Goal: Task Accomplishment & Management: Manage account settings

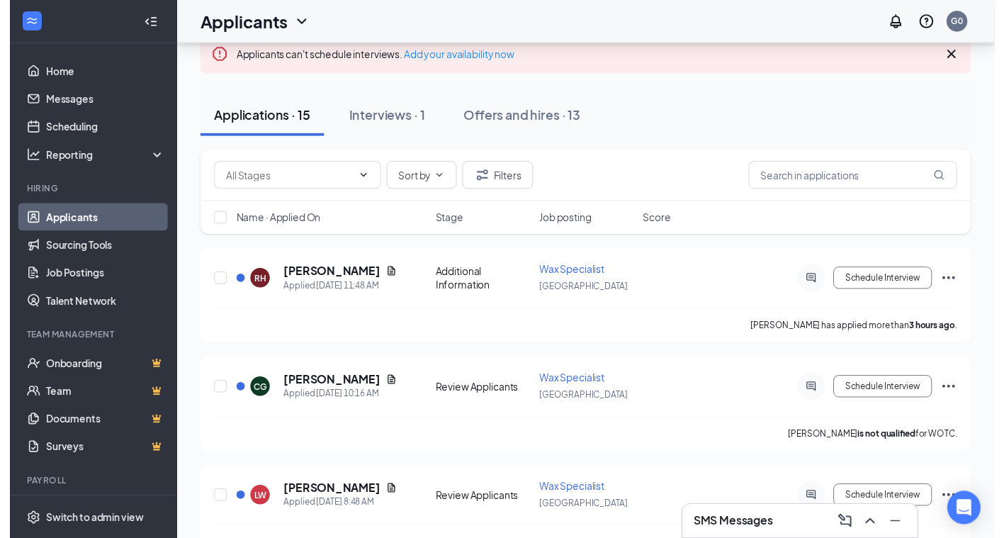
scroll to position [142, 0]
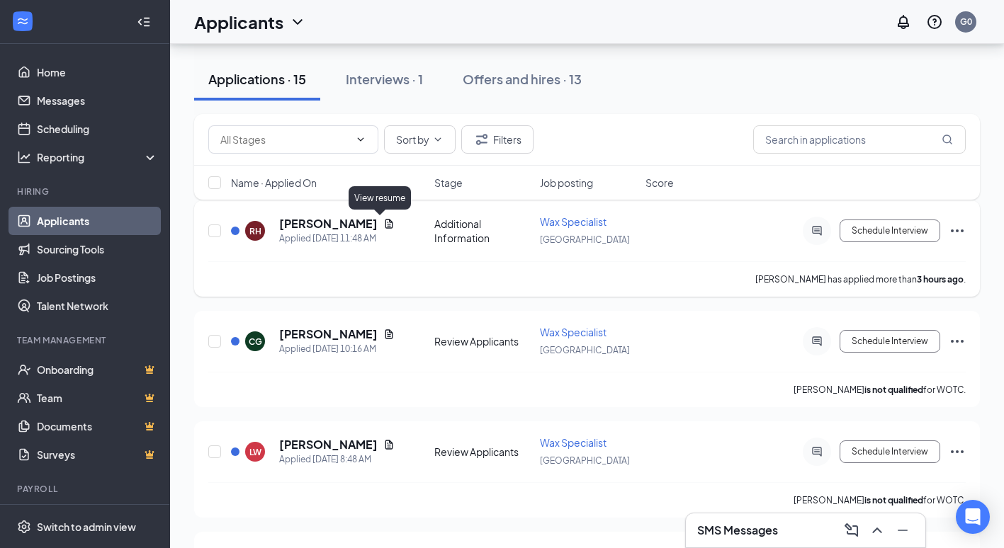
click at [383, 222] on icon "Document" at bounding box center [388, 223] width 11 height 11
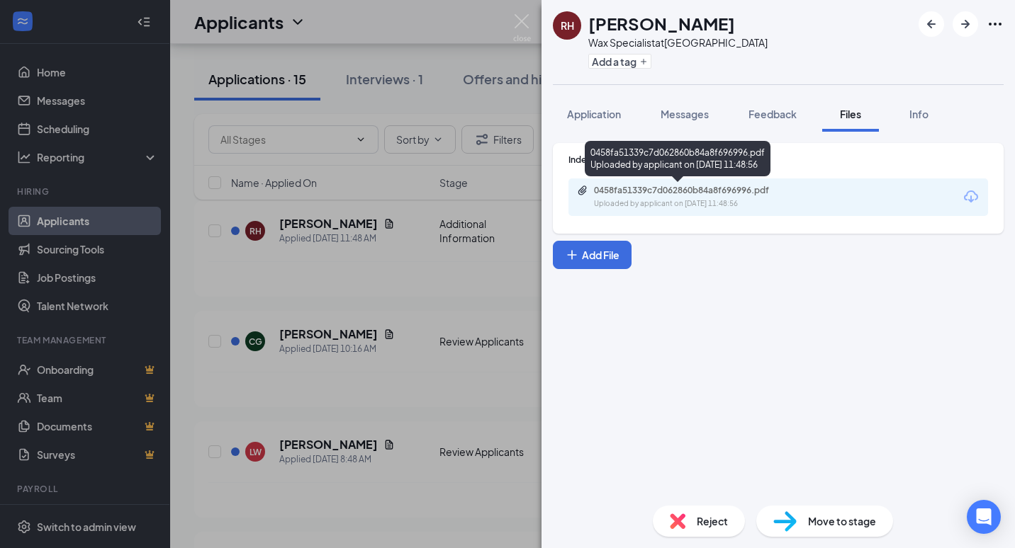
click at [677, 190] on div "0458fa51339c7d062860b84a8f696996.pdf" at bounding box center [693, 190] width 198 height 11
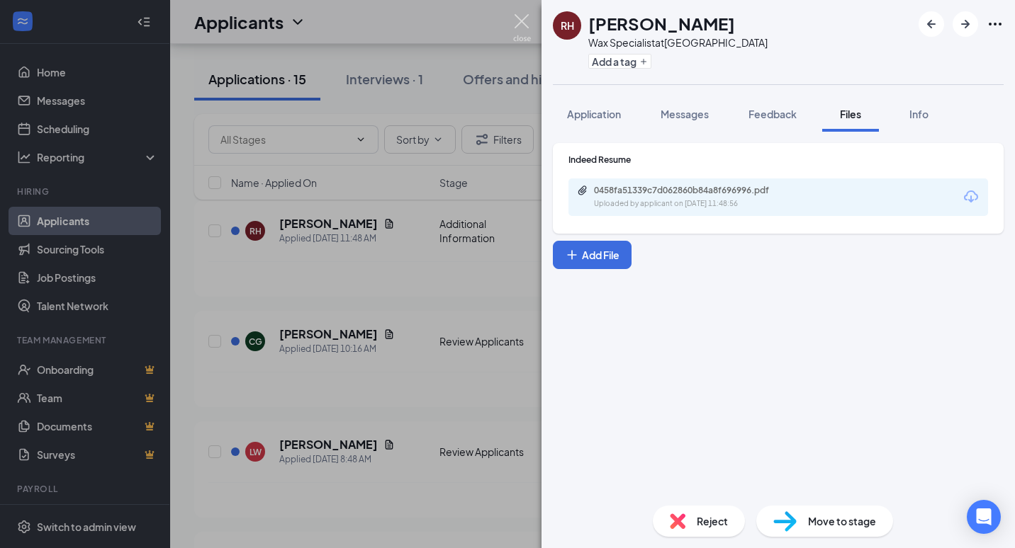
click at [528, 16] on img at bounding box center [522, 28] width 18 height 28
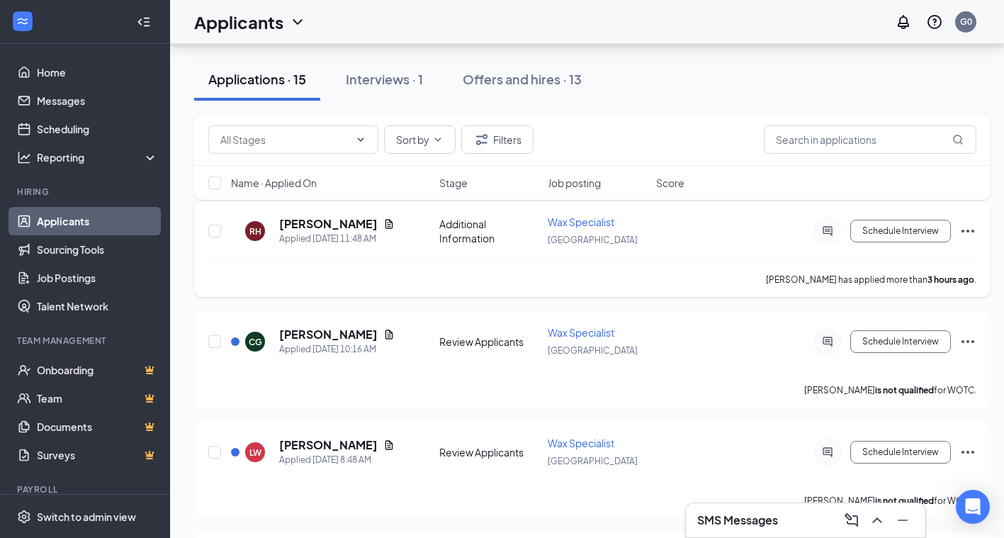
click at [970, 229] on icon "Ellipses" at bounding box center [967, 231] width 17 height 17
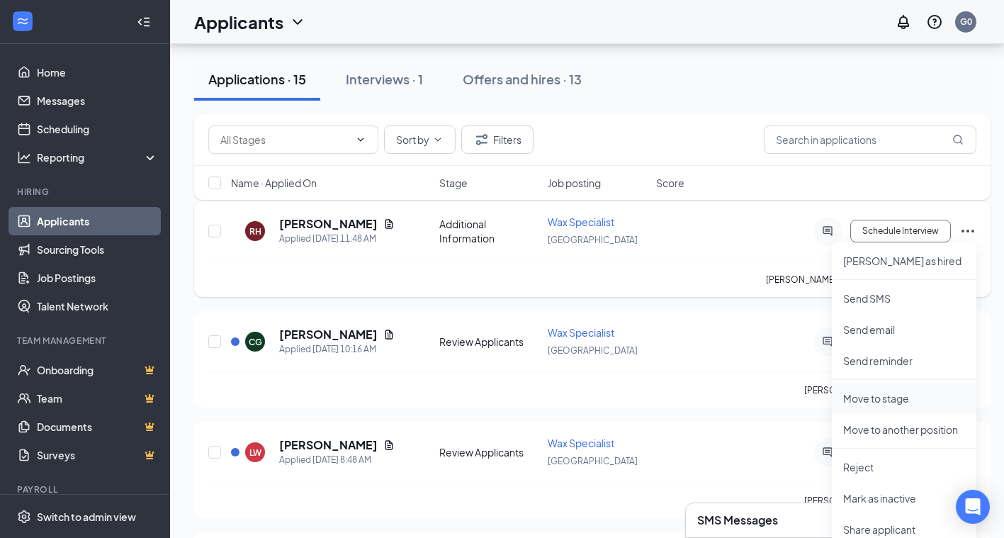
click at [877, 402] on p "Move to stage" at bounding box center [904, 398] width 122 height 14
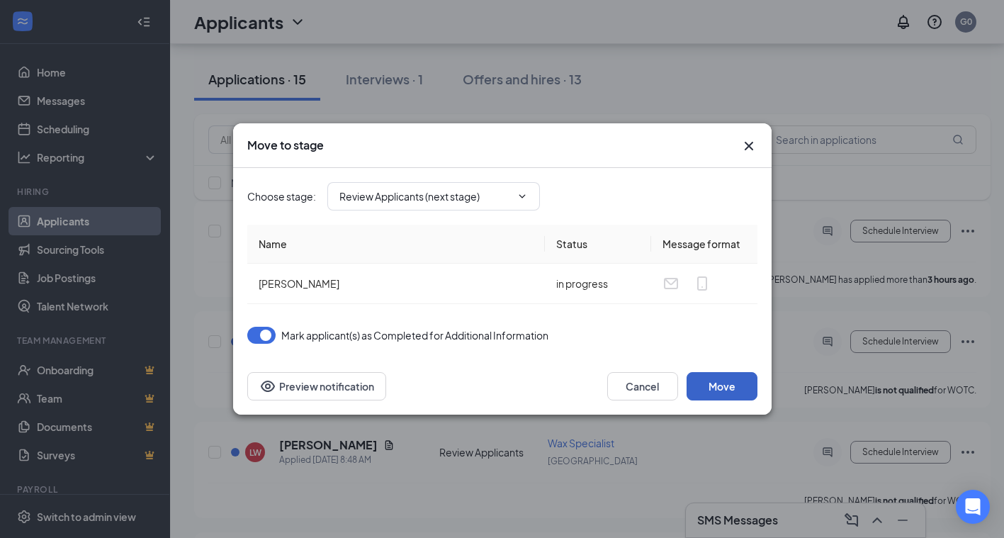
click at [716, 387] on button "Move" at bounding box center [722, 386] width 71 height 28
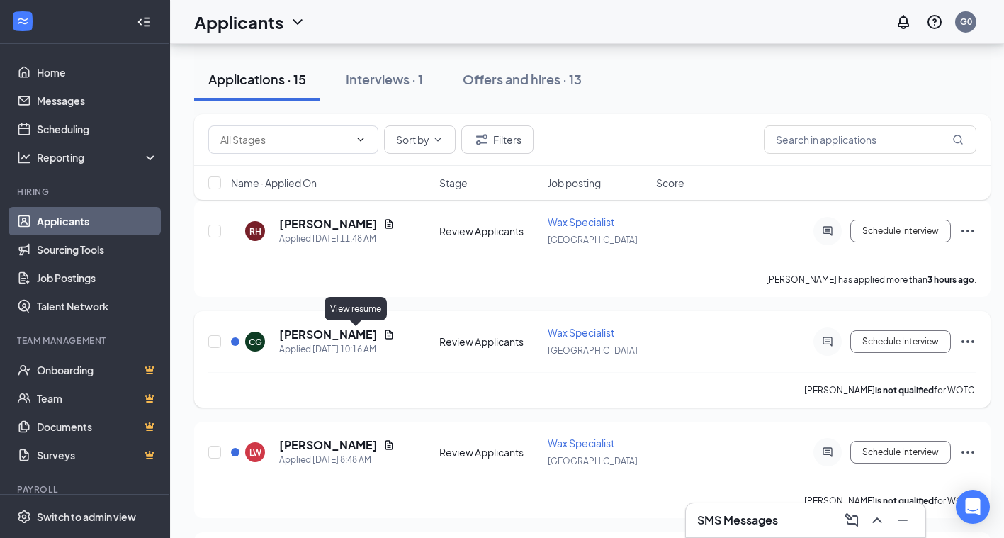
click at [385, 333] on icon "Document" at bounding box center [389, 334] width 8 height 9
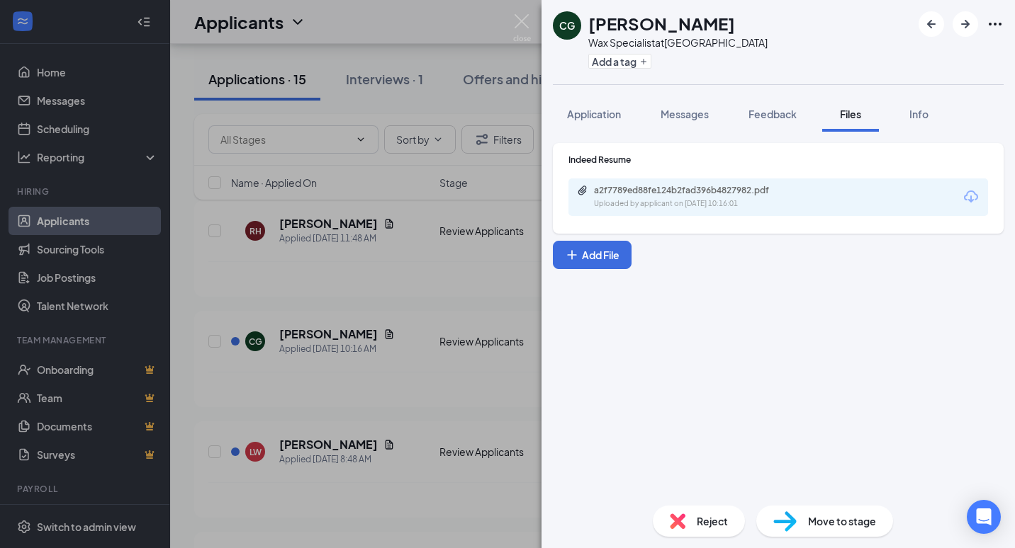
click at [724, 185] on div "a2f7789ed88fe124b2fad396b4827982.pdf" at bounding box center [693, 190] width 198 height 11
click at [621, 113] on span "Application" at bounding box center [594, 114] width 54 height 13
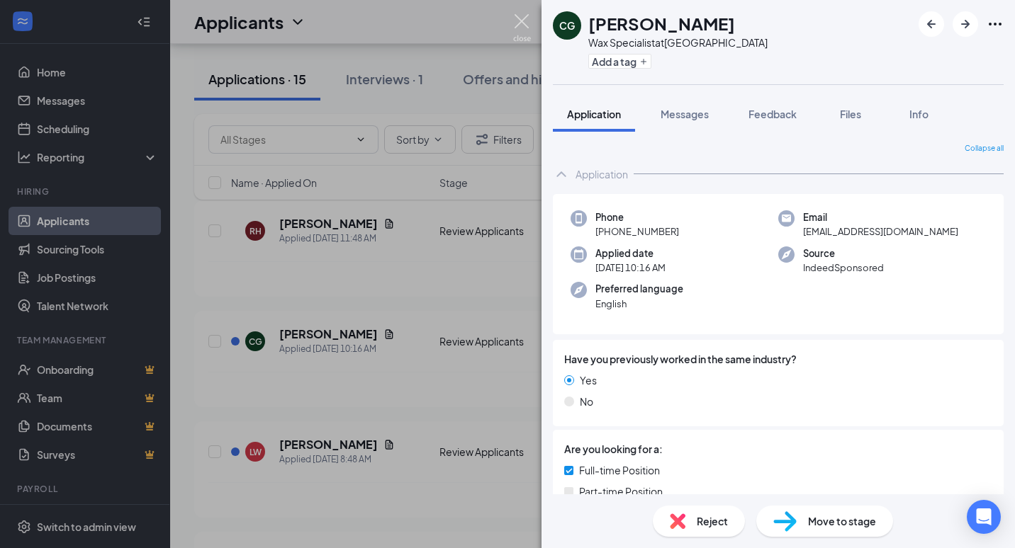
click at [514, 27] on img at bounding box center [522, 28] width 18 height 28
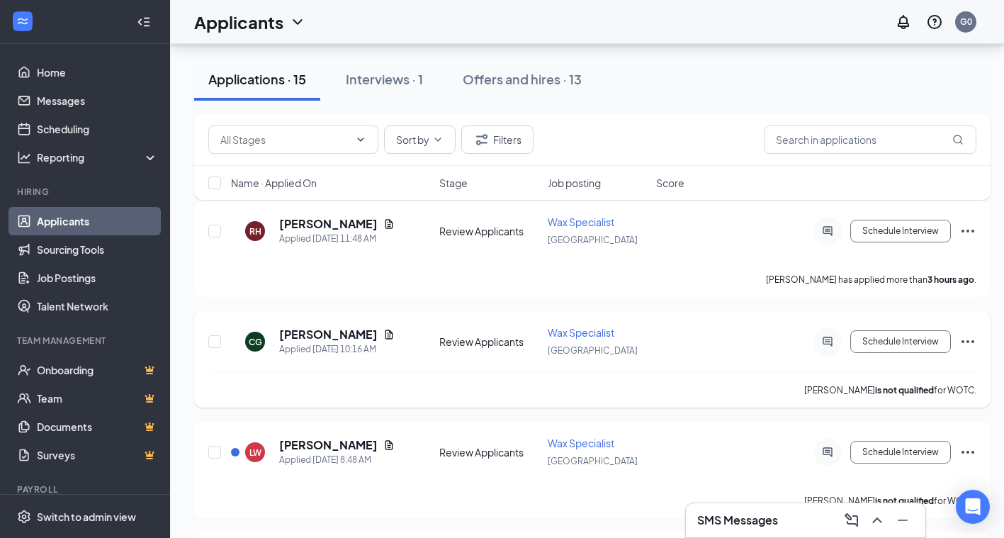
click at [969, 342] on icon "Ellipses" at bounding box center [968, 341] width 13 height 3
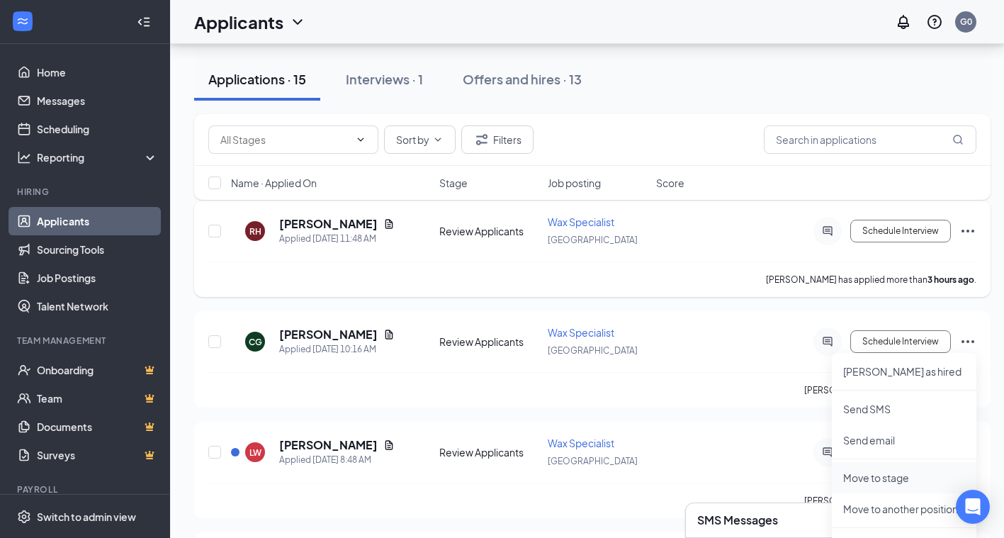
click at [883, 475] on p "Move to stage" at bounding box center [904, 478] width 122 height 14
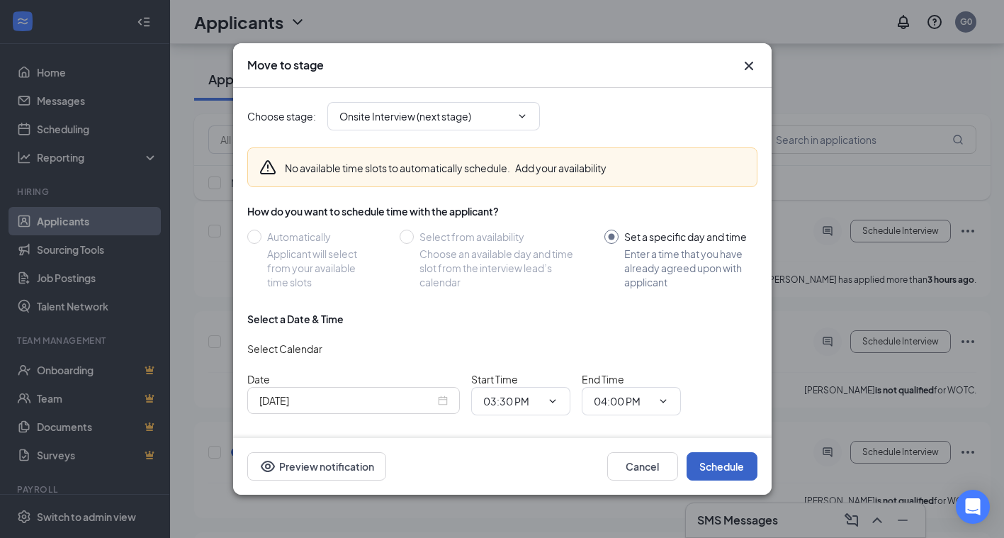
click at [736, 467] on button "Schedule" at bounding box center [722, 466] width 71 height 28
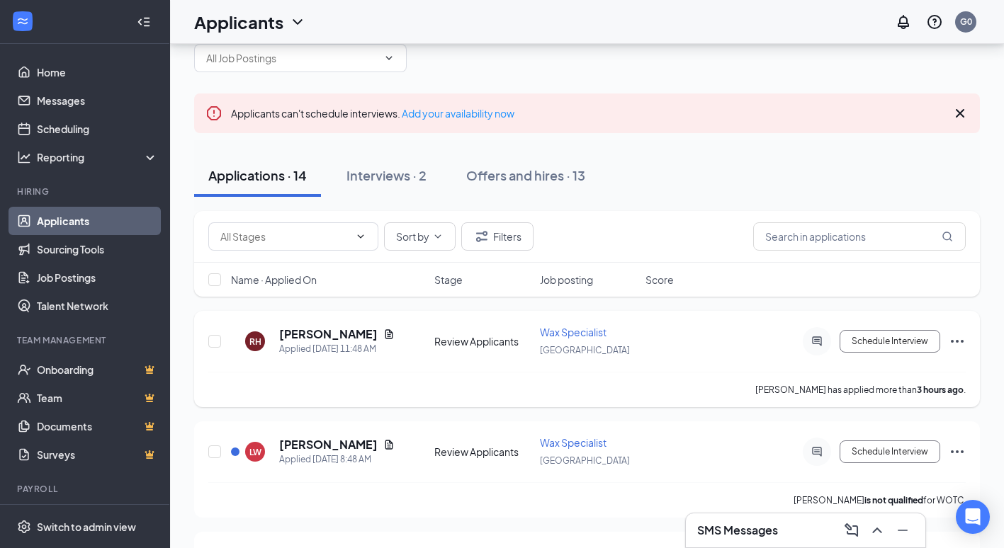
scroll to position [71, 0]
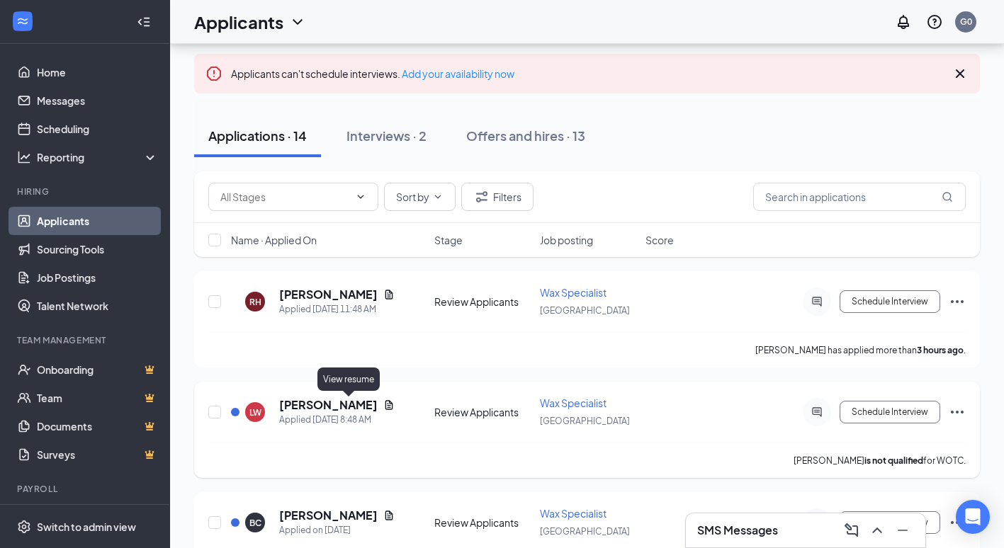
click at [383, 409] on icon "Document" at bounding box center [388, 405] width 11 height 11
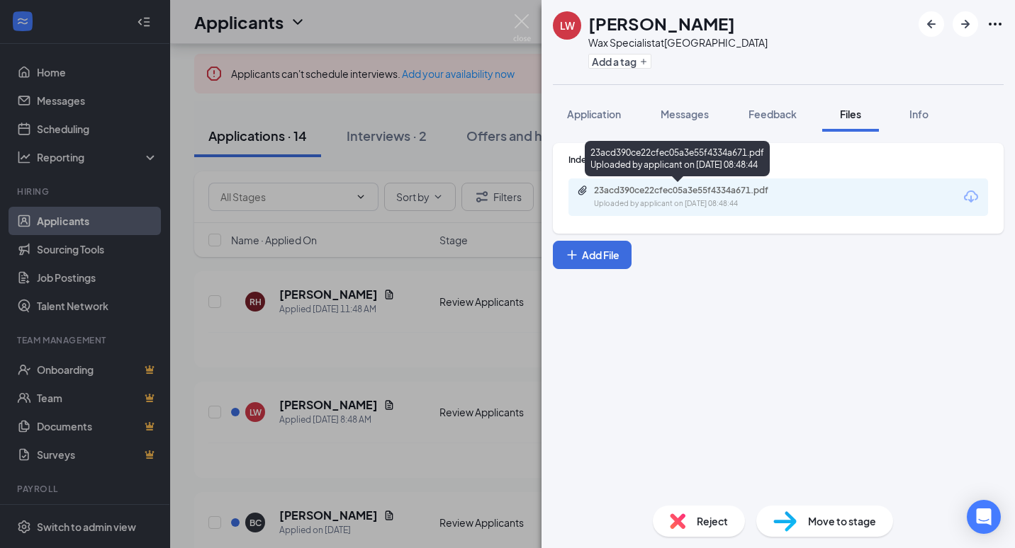
click at [716, 193] on div "23acd390ce22cfec05a3e55f4334a671.pdf" at bounding box center [693, 190] width 198 height 11
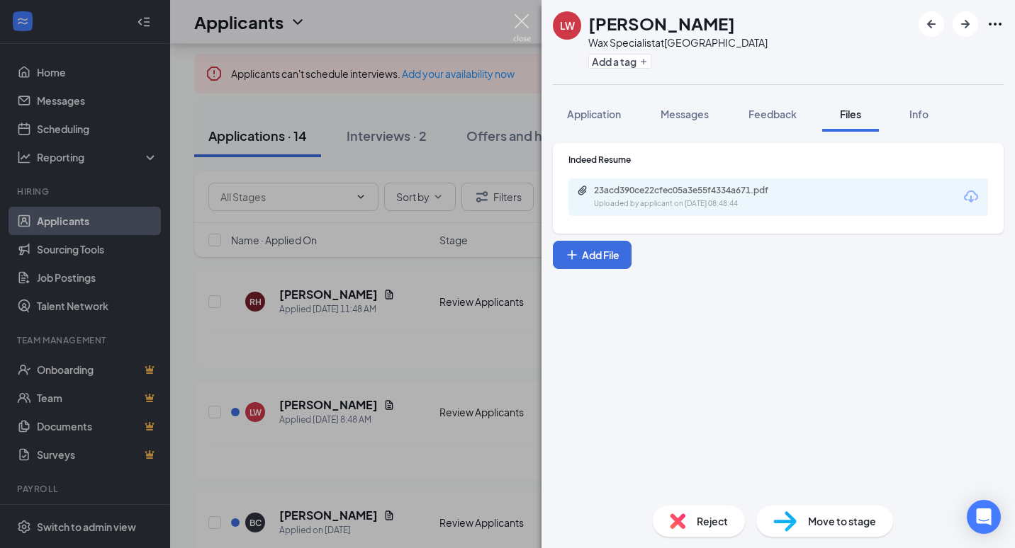
click at [520, 18] on img at bounding box center [522, 28] width 18 height 28
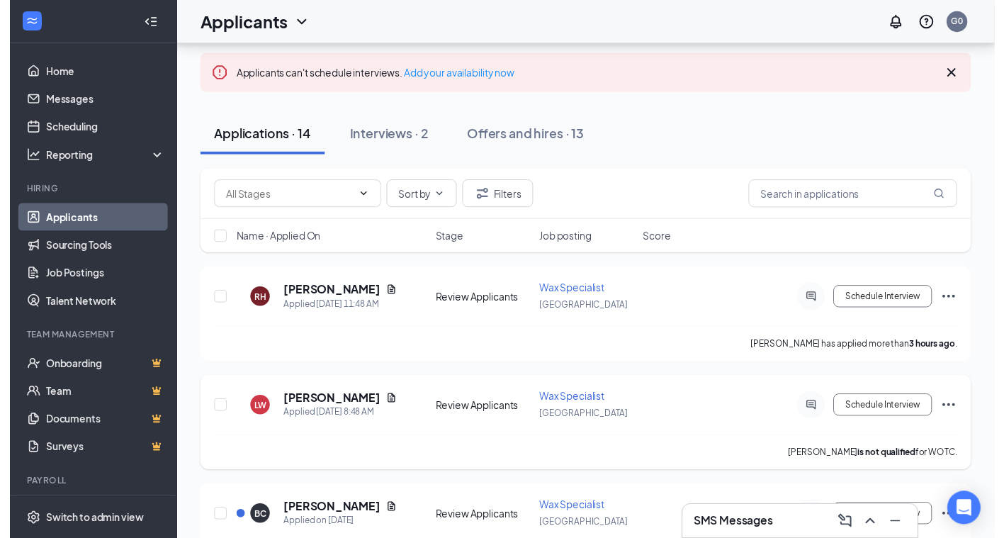
scroll to position [142, 0]
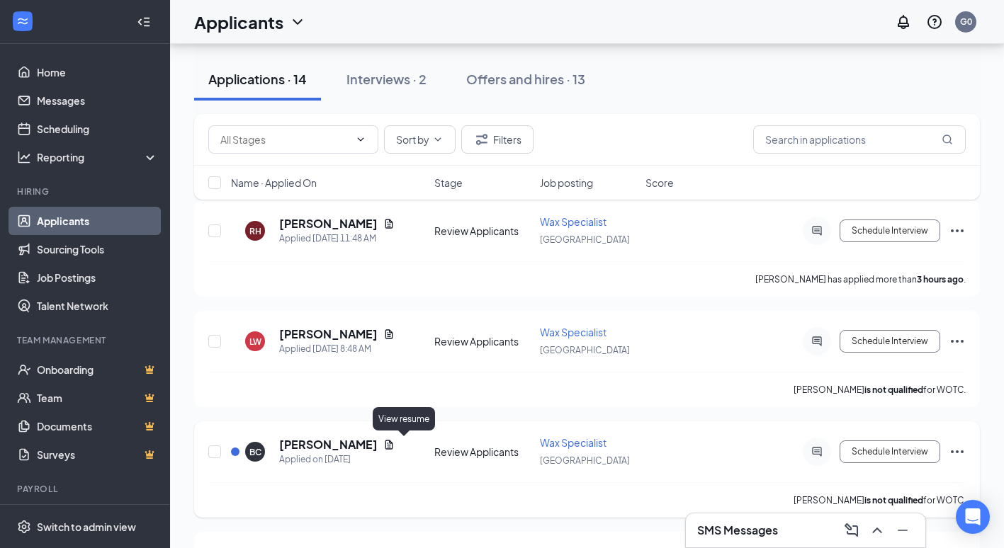
click at [393, 447] on icon "Document" at bounding box center [389, 444] width 8 height 9
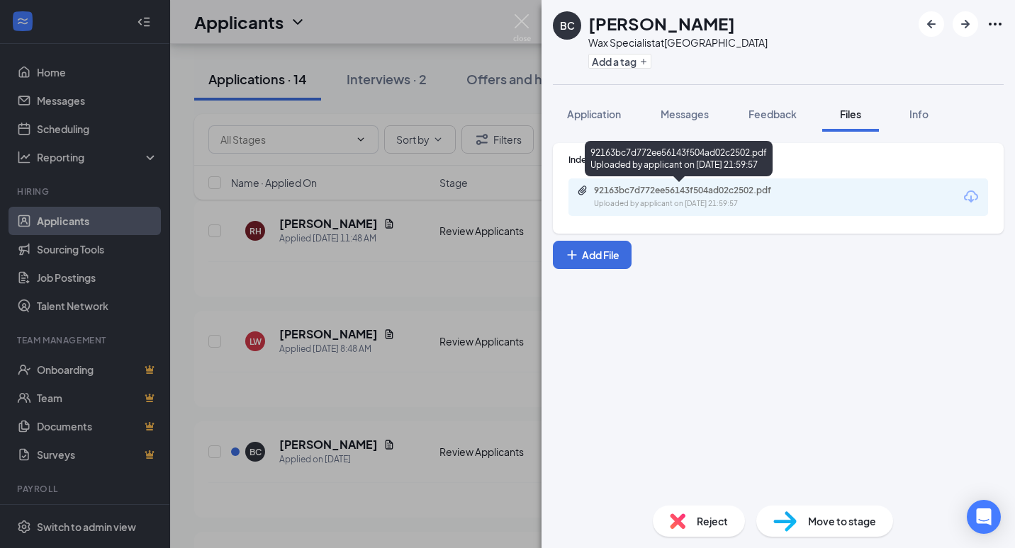
click at [677, 193] on div "92163bc7d772ee56143f504ad02c2502.pdf" at bounding box center [693, 190] width 198 height 11
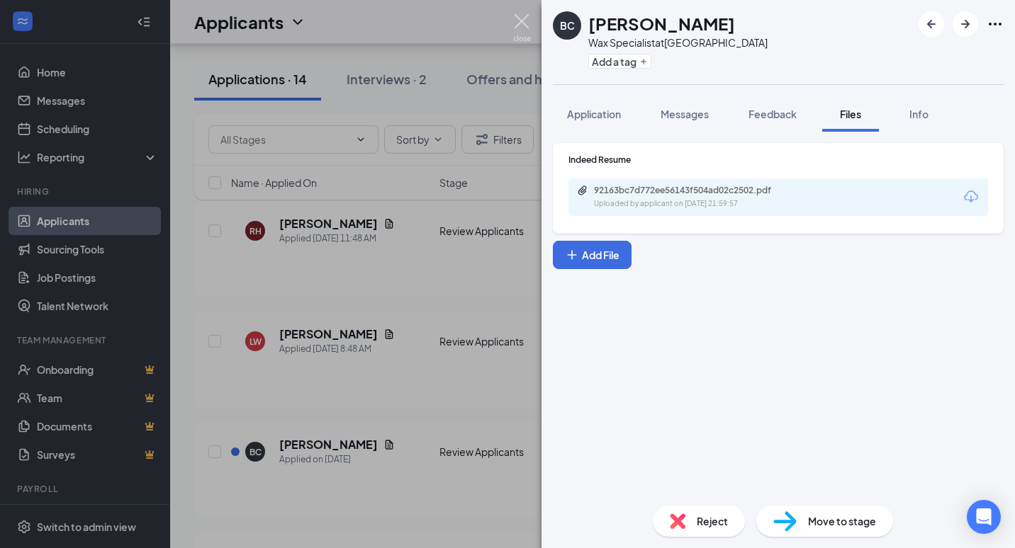
click at [523, 14] on img at bounding box center [522, 28] width 18 height 28
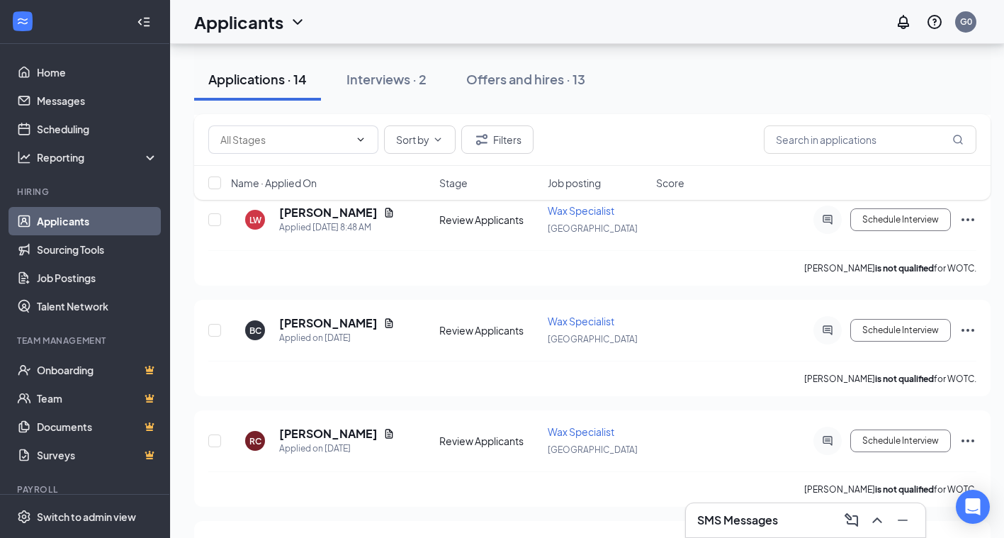
scroll to position [283, 0]
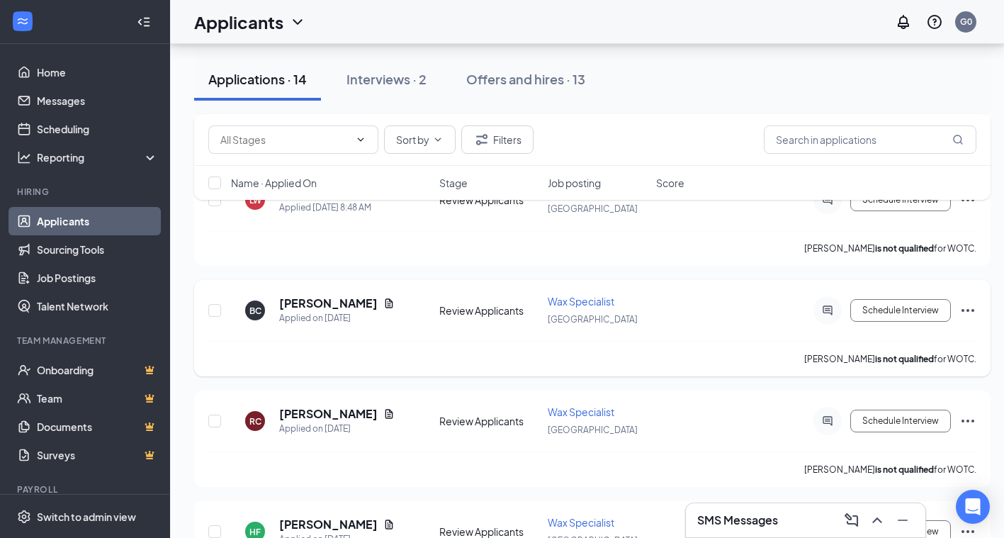
click at [962, 318] on icon "Ellipses" at bounding box center [967, 310] width 17 height 17
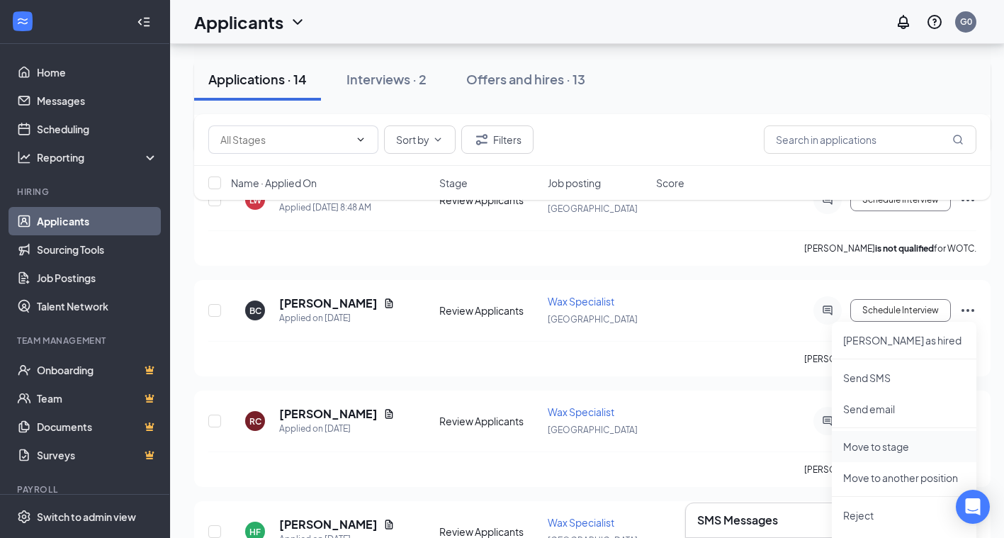
click at [873, 445] on p "Move to stage" at bounding box center [904, 446] width 122 height 14
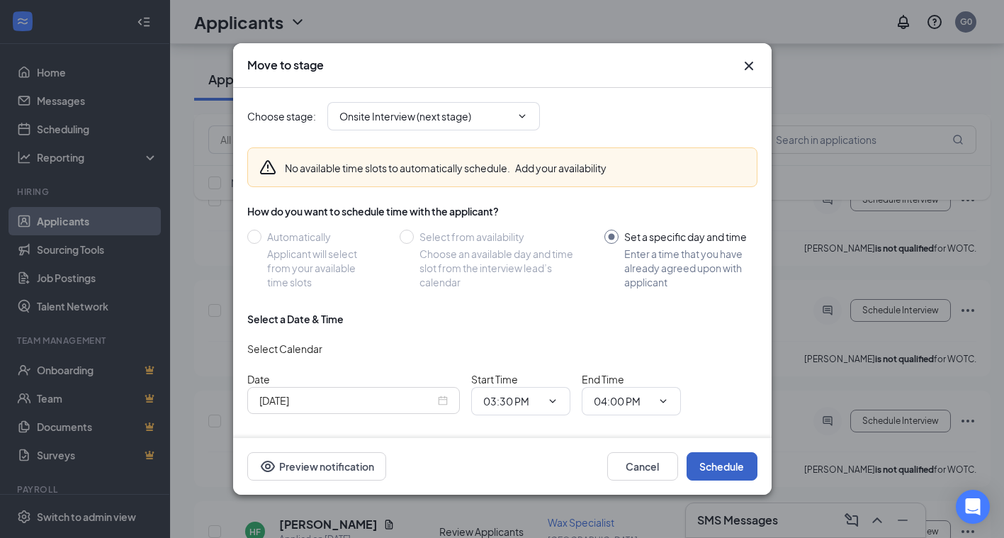
click at [720, 468] on button "Schedule" at bounding box center [722, 466] width 71 height 28
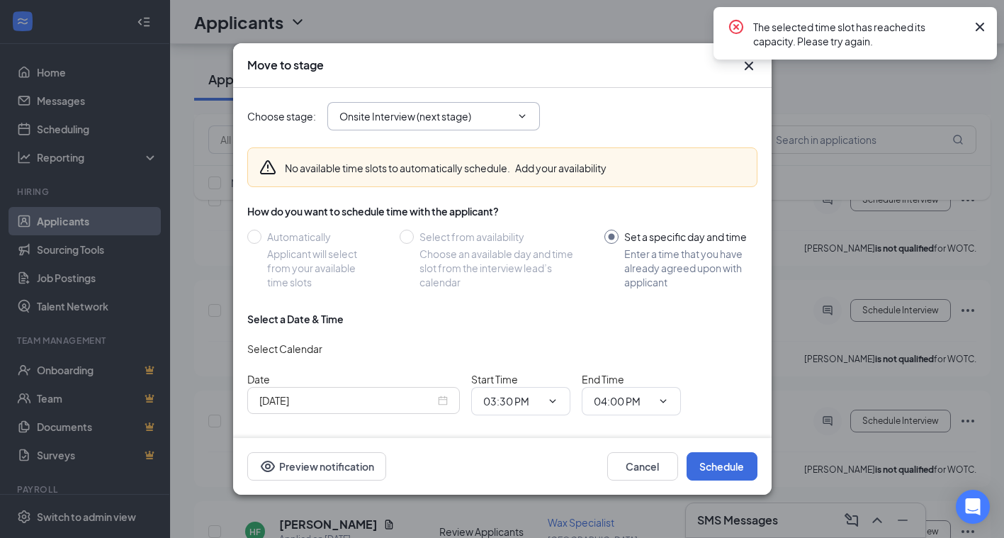
click at [503, 110] on input "Onsite Interview (next stage)" at bounding box center [424, 116] width 171 height 16
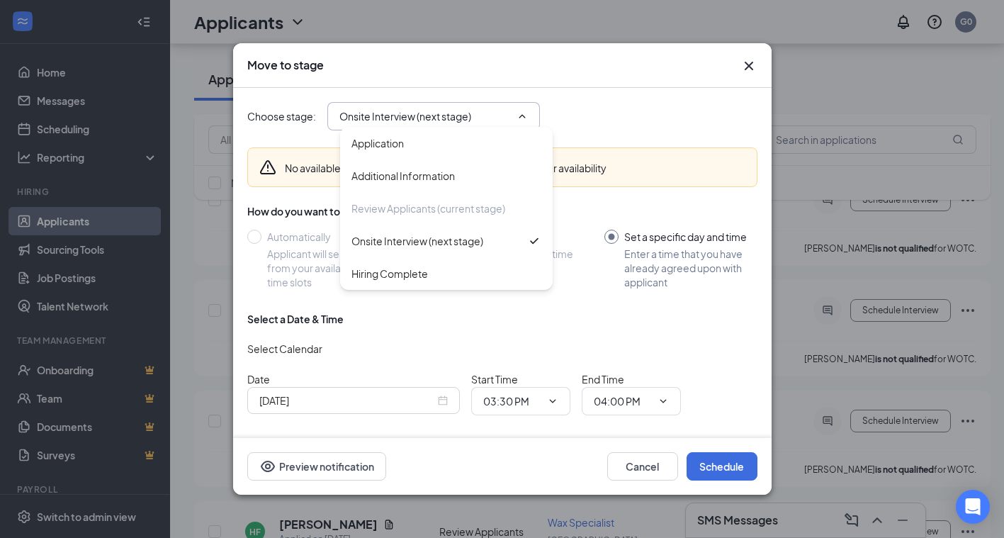
click at [495, 140] on div "Application" at bounding box center [446, 143] width 190 height 16
type input "Application"
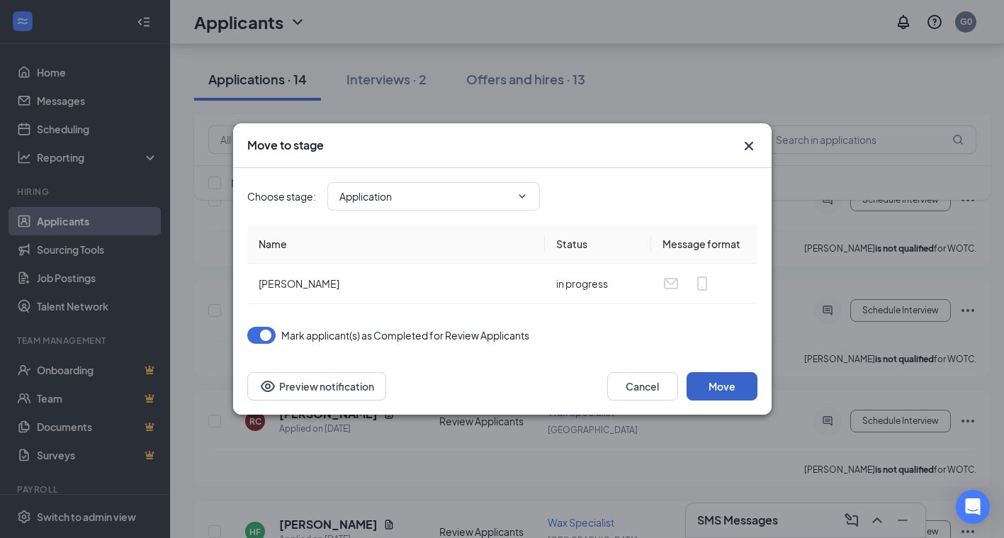
click at [724, 393] on button "Move" at bounding box center [722, 386] width 71 height 28
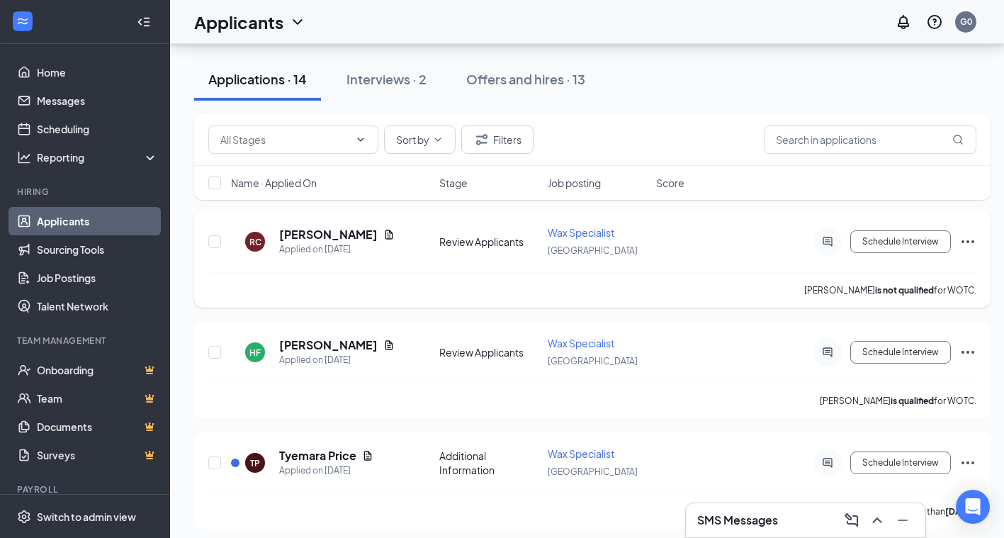
scroll to position [496, 0]
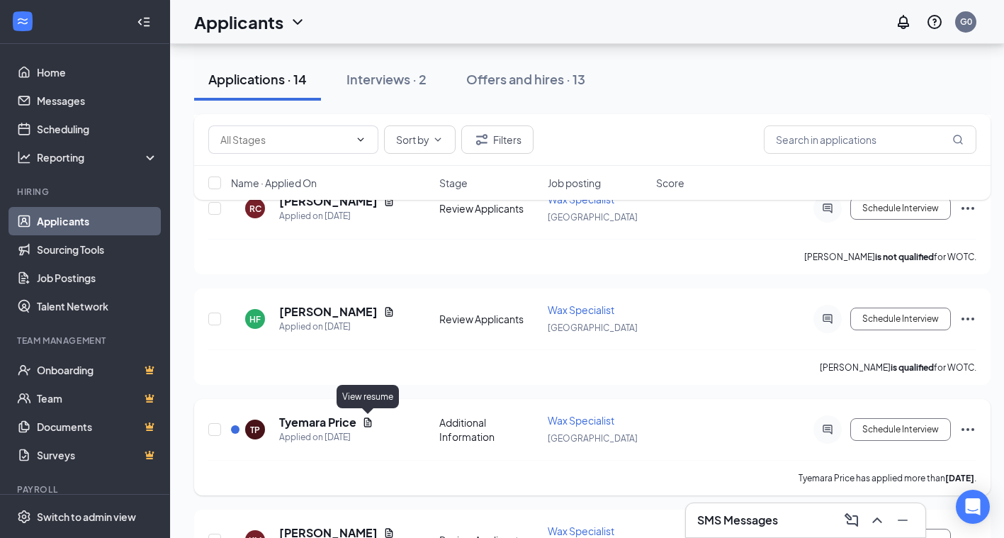
click at [368, 424] on icon "Document" at bounding box center [367, 422] width 11 height 11
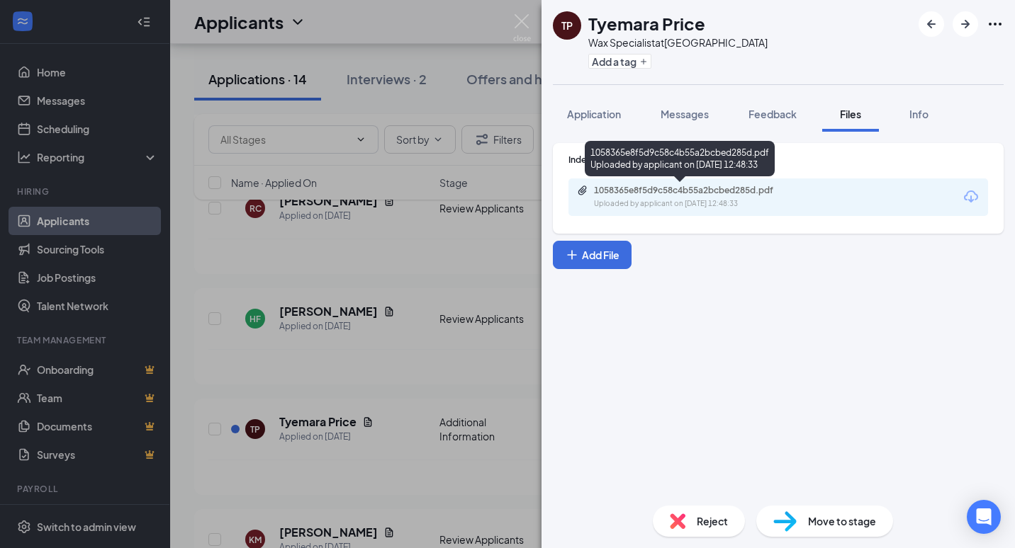
click at [738, 201] on div "Uploaded by applicant on [DATE] 12:48:33" at bounding box center [700, 203] width 213 height 11
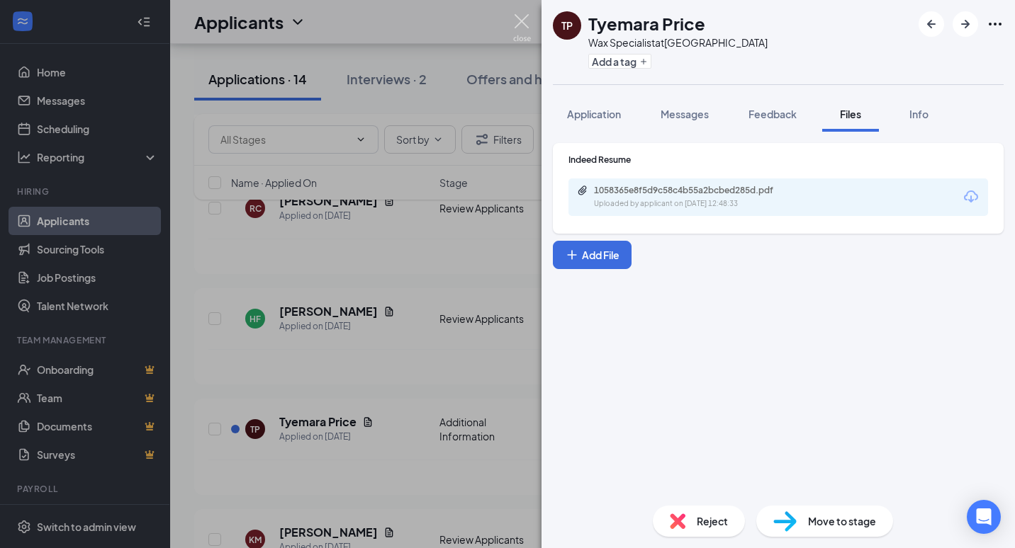
click at [519, 24] on img at bounding box center [522, 28] width 18 height 28
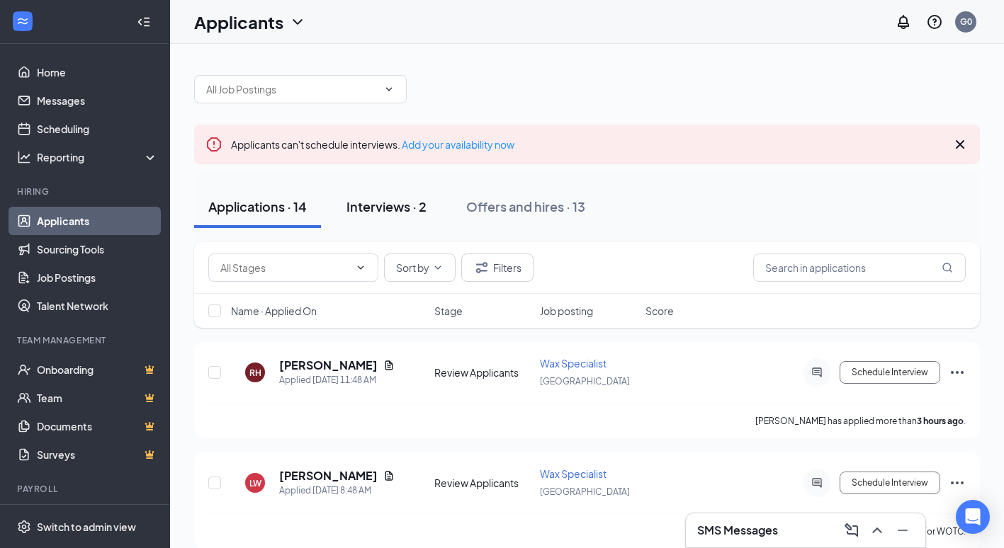
click at [400, 209] on div "Interviews · 2" at bounding box center [387, 207] width 80 height 18
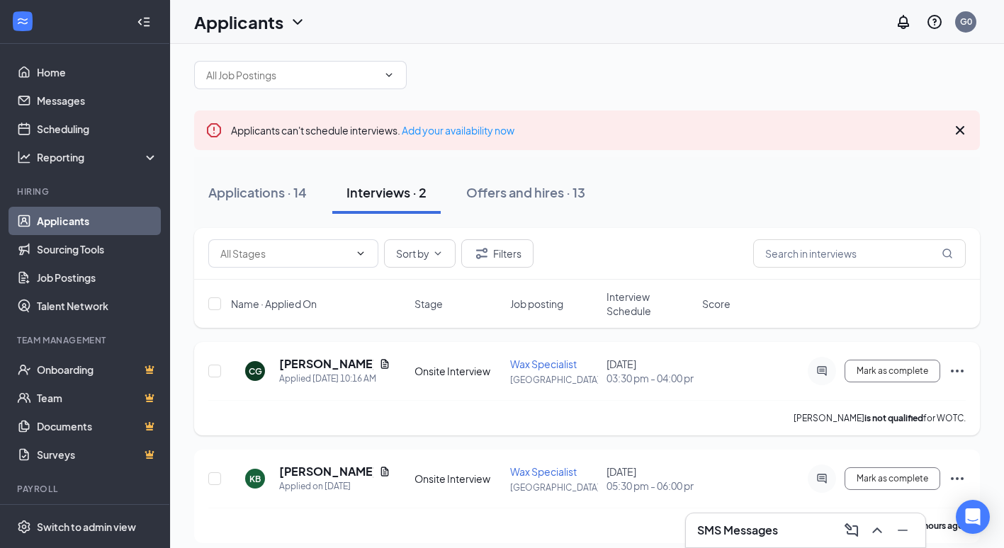
scroll to position [26, 0]
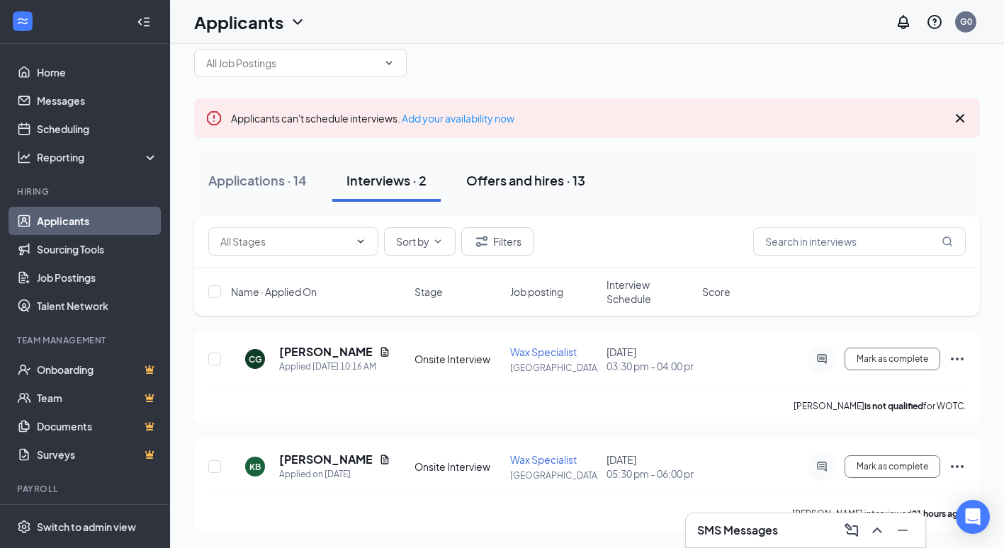
click at [536, 183] on div "Offers and hires · 13" at bounding box center [525, 180] width 119 height 18
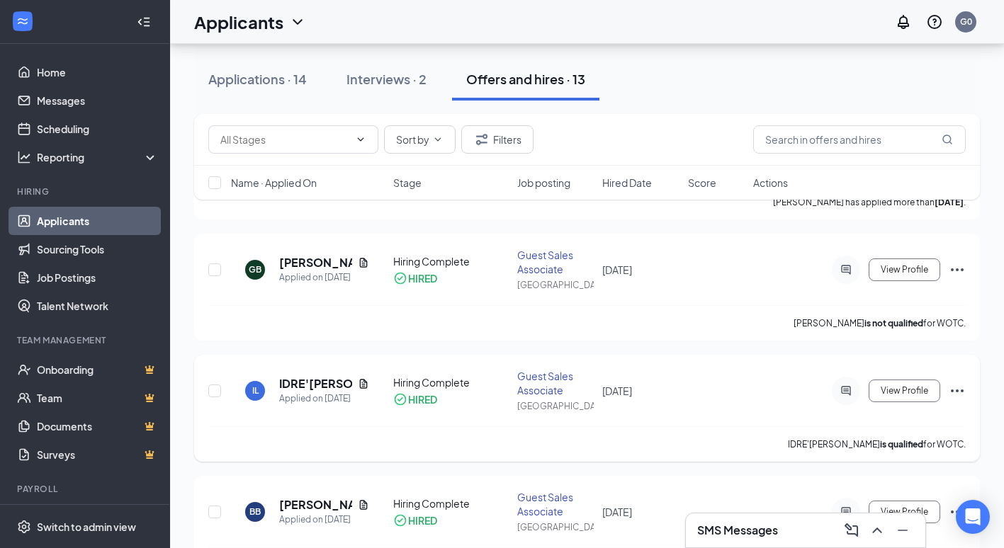
scroll to position [779, 0]
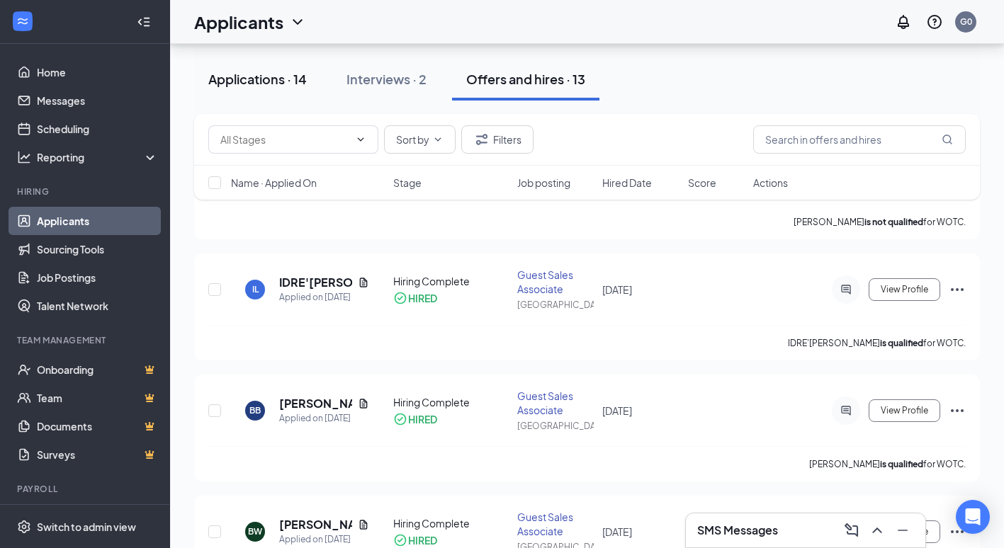
click at [274, 83] on div "Applications · 14" at bounding box center [257, 79] width 98 height 18
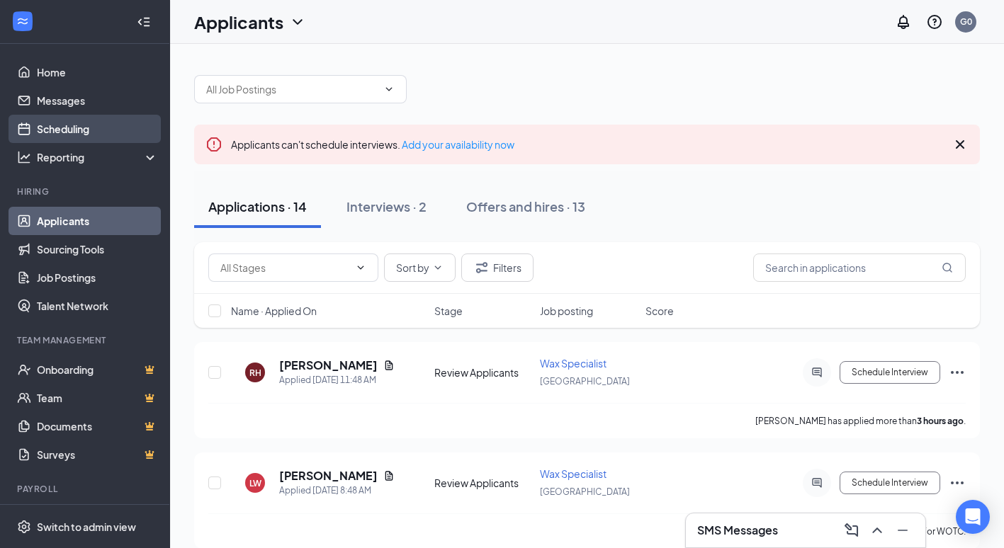
click at [61, 128] on link "Scheduling" at bounding box center [97, 129] width 121 height 28
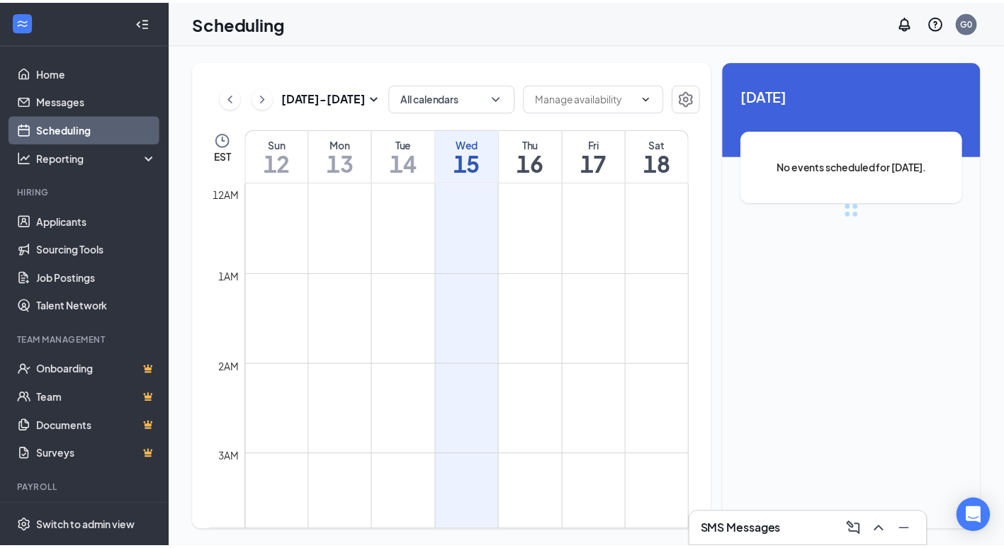
scroll to position [697, 0]
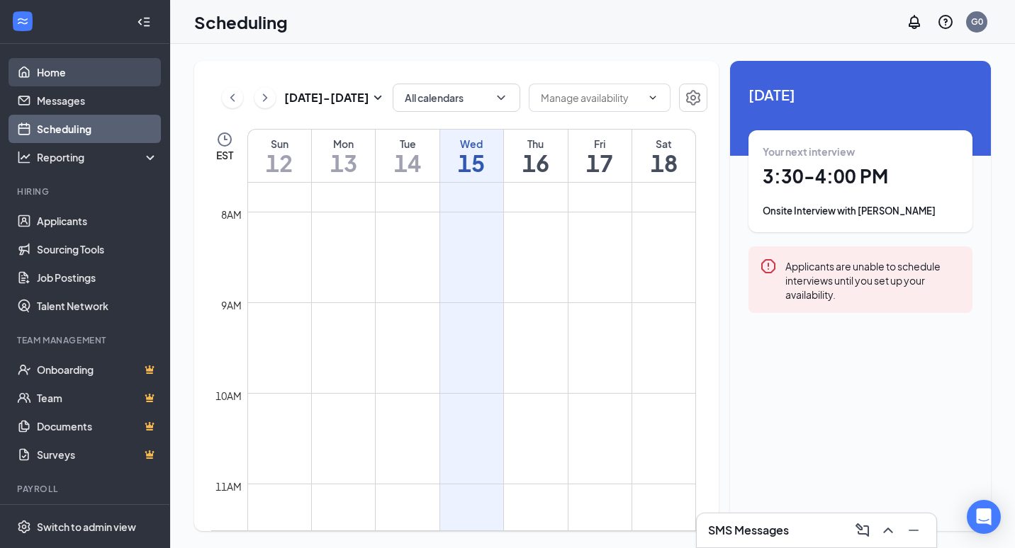
click at [66, 80] on link "Home" at bounding box center [97, 72] width 121 height 28
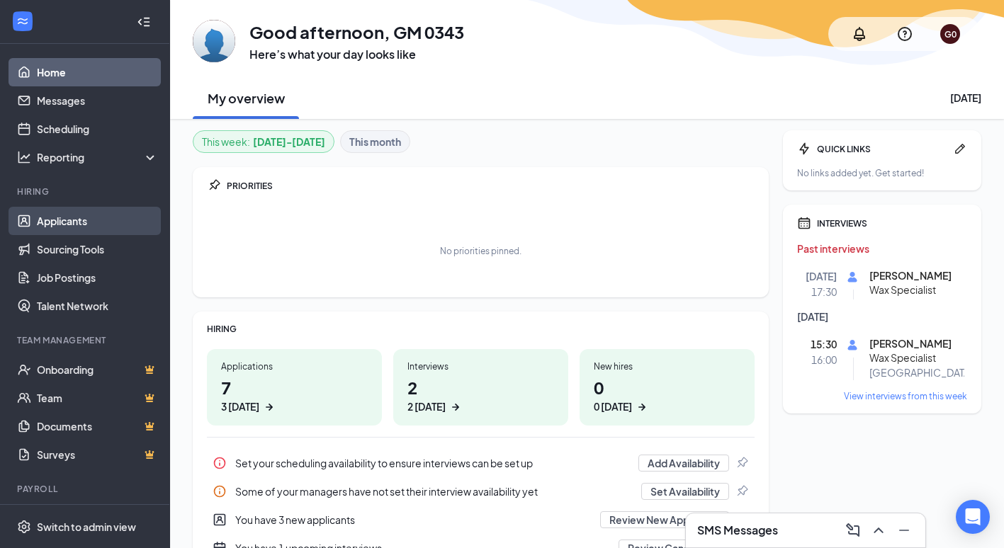
click at [72, 215] on link "Applicants" at bounding box center [97, 221] width 121 height 28
